Goal: Task Accomplishment & Management: Manage account settings

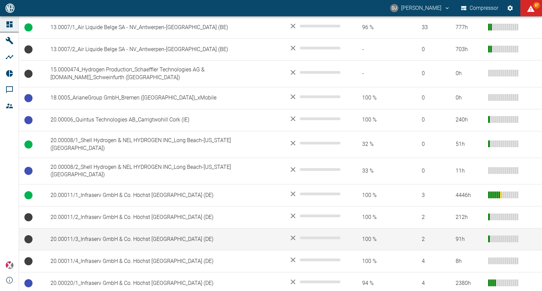
scroll to position [278, 0]
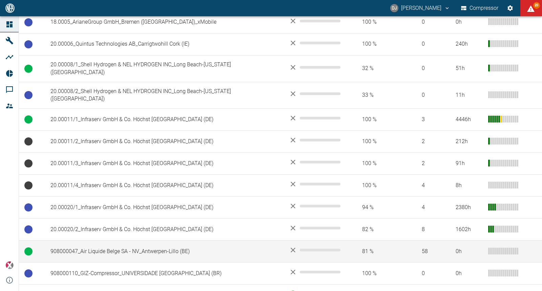
click at [124, 241] on td "908000047_Air Liquide Belge SA - NV_Antwerpen-Lillo (BE)" at bounding box center [164, 252] width 238 height 22
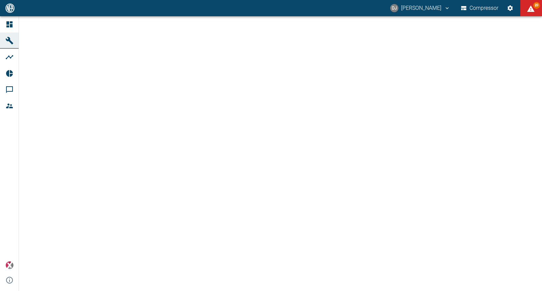
scroll to position [103, 0]
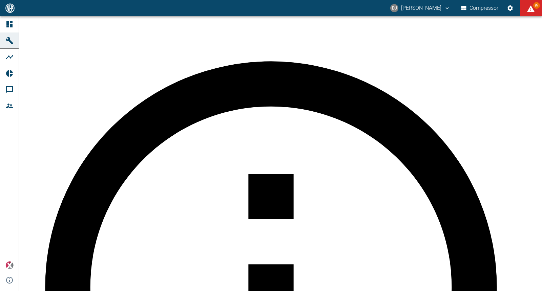
scroll to position [430, 0]
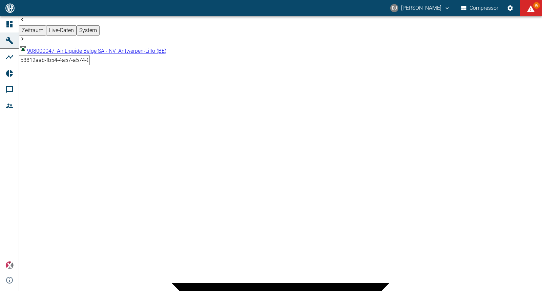
drag, startPoint x: 387, startPoint y: 154, endPoint x: 418, endPoint y: 156, distance: 30.5
drag, startPoint x: 403, startPoint y: 194, endPoint x: 348, endPoint y: 185, distance: 55.5
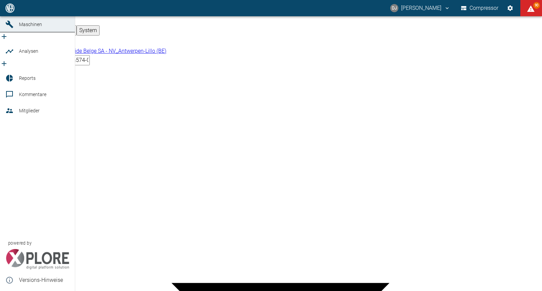
click at [9, 11] on icon at bounding box center [9, 8] width 6 height 6
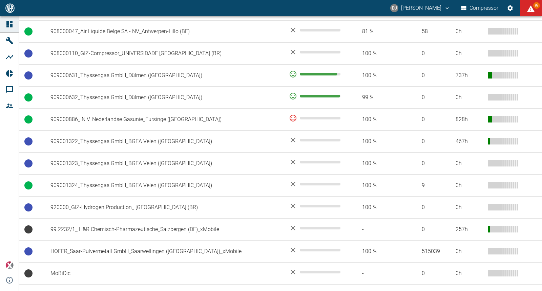
scroll to position [510, 0]
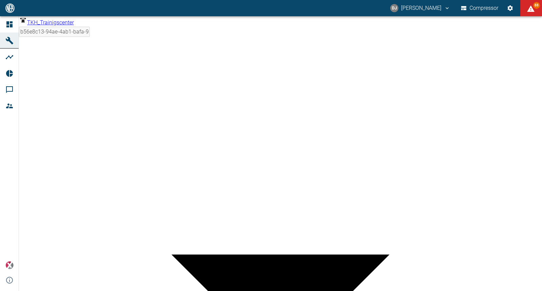
click at [245, 103] on body "DJ David Jasper Compressor 88 Dashboard Maschinen Analysen Reports Kommentare M…" at bounding box center [271, 145] width 542 height 291
type input "67e59860-c8bc-4582-980c-f892f7e9492b"
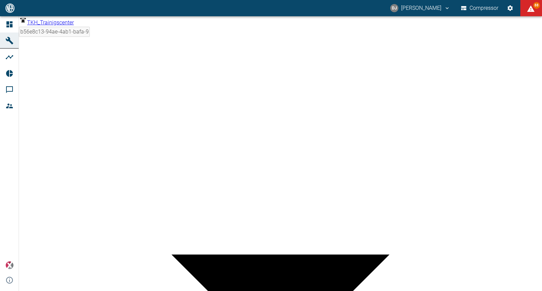
type input "4"
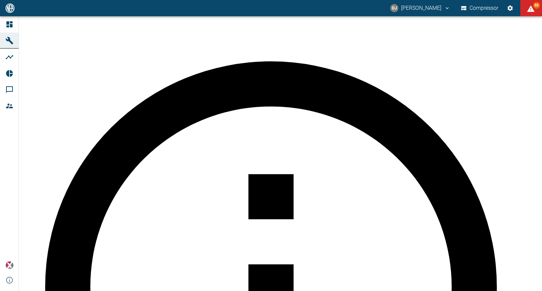
scroll to position [0, 0]
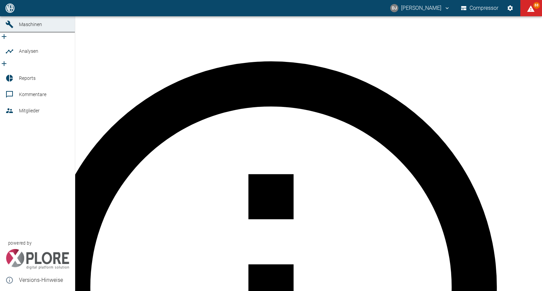
click at [11, 11] on icon at bounding box center [9, 8] width 6 height 6
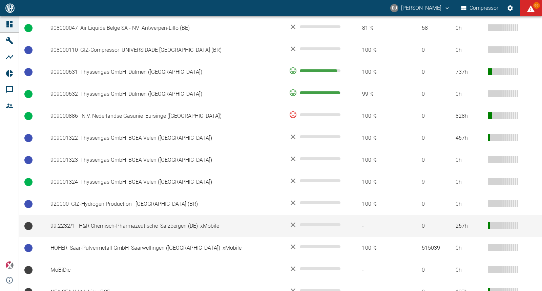
scroll to position [510, 0]
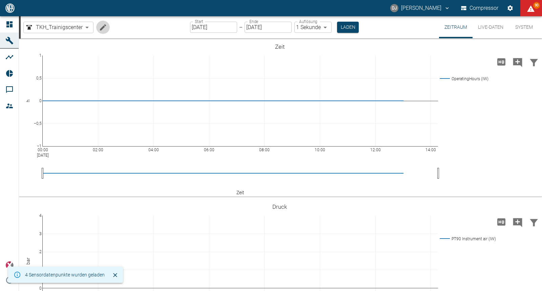
click at [101, 28] on icon "Machine bearbeiten" at bounding box center [103, 27] width 6 height 6
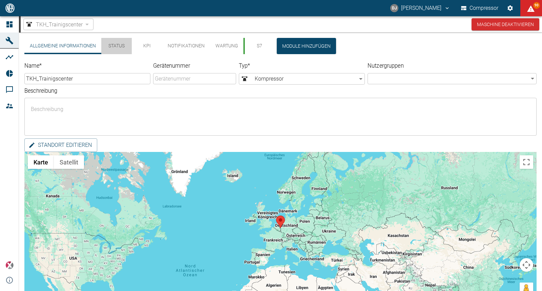
click at [122, 44] on button "Status" at bounding box center [116, 46] width 30 height 16
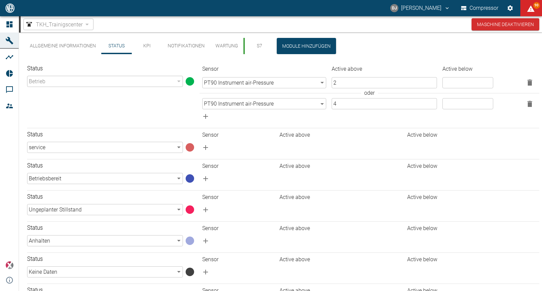
click at [530, 105] on icon "button" at bounding box center [529, 104] width 8 height 8
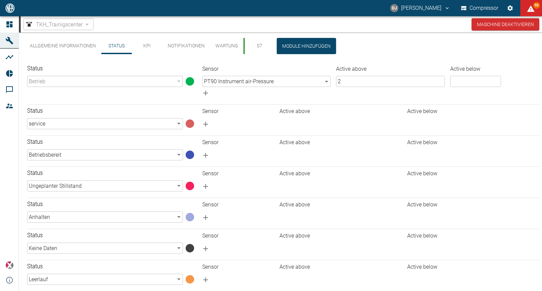
scroll to position [39, 0]
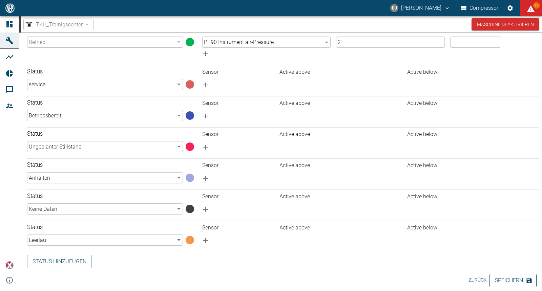
click at [514, 281] on button "Speichern" at bounding box center [512, 281] width 47 height 14
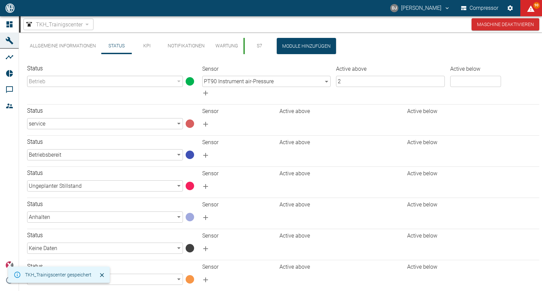
scroll to position [31, 0]
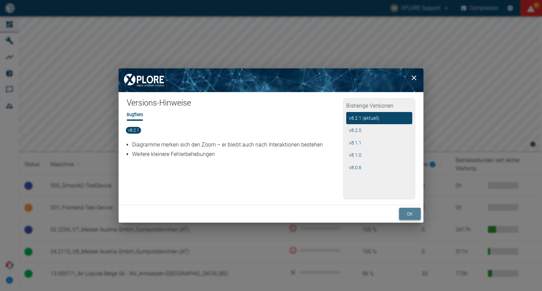
click at [407, 214] on button "ok" at bounding box center [410, 214] width 22 height 13
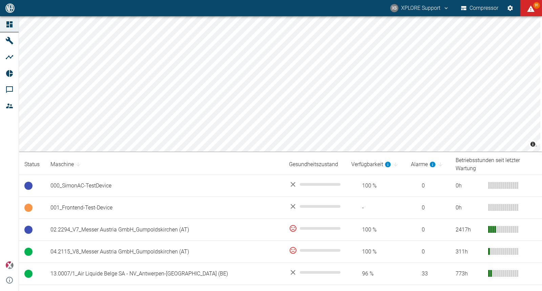
click at [424, 10] on button "XS XPLORE Support" at bounding box center [419, 8] width 61 height 12
click at [430, 28] on span "Ausloggen" at bounding box center [431, 27] width 25 height 8
